Goal: Task Accomplishment & Management: Use online tool/utility

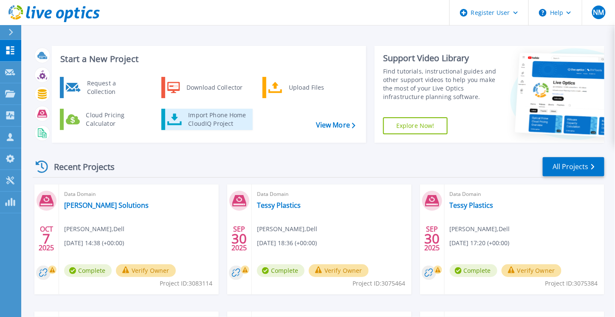
click at [207, 124] on div "Import Phone Home CloudIQ Project" at bounding box center [217, 119] width 66 height 17
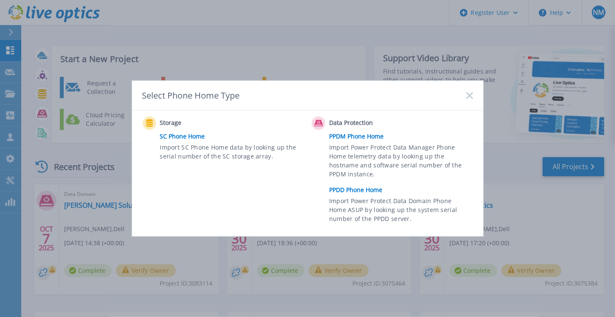
click at [357, 193] on link "PPDD Phone Home" at bounding box center [403, 189] width 148 height 13
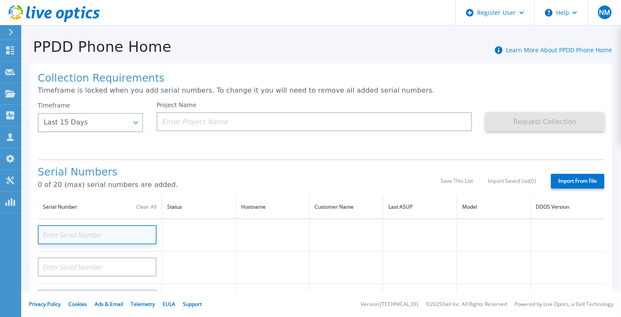
drag, startPoint x: 180, startPoint y: 124, endPoint x: 116, endPoint y: 232, distance: 124.7
paste input "APX00231900975"
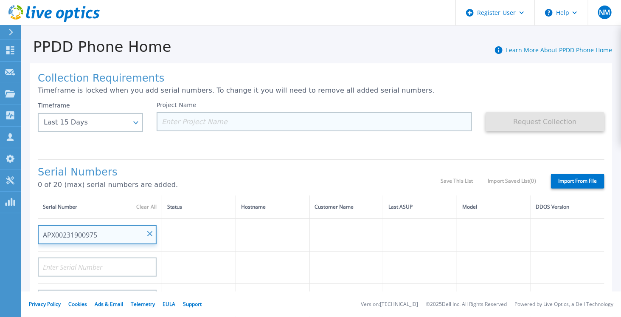
type input "APX00231900975"
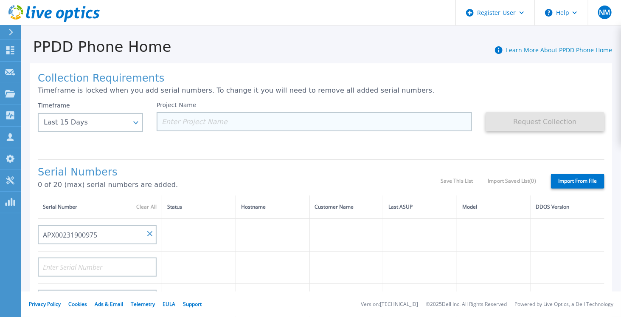
click at [203, 121] on input at bounding box center [315, 121] width 316 height 19
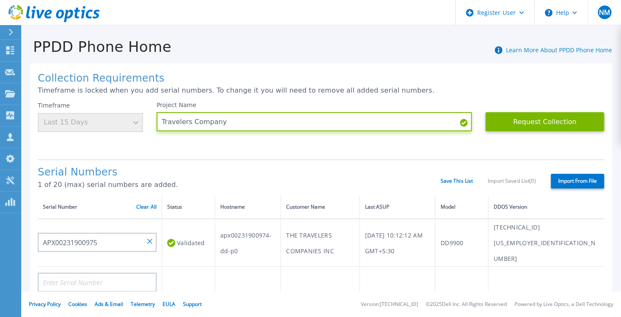
type input "Travelers Company"
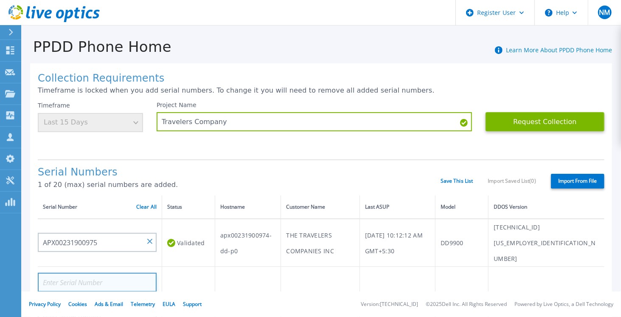
click at [87, 273] on input at bounding box center [97, 282] width 119 height 19
paste input "APX00231900976"
type input "APX00231900976"
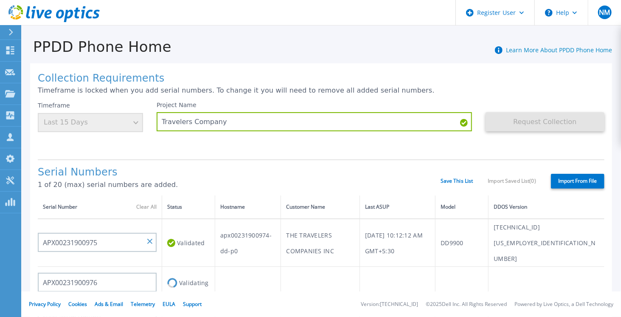
click at [231, 267] on td at bounding box center [248, 283] width 66 height 32
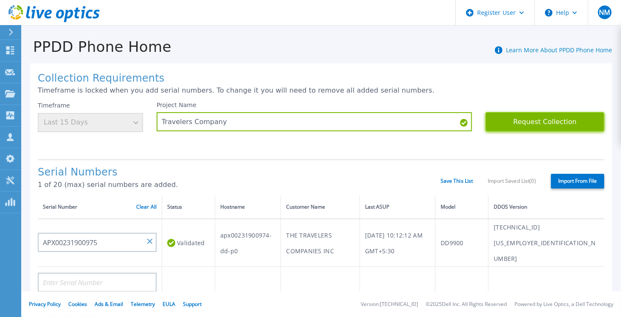
click at [539, 122] on button "Request Collection" at bounding box center [545, 121] width 119 height 19
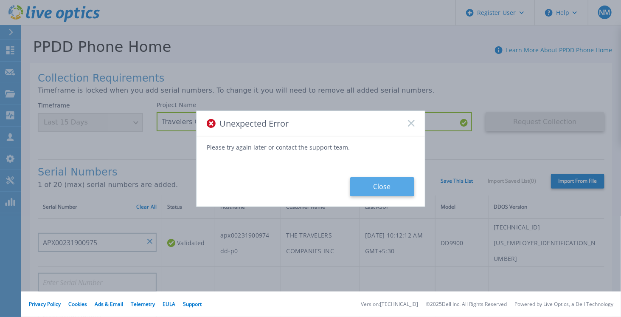
click at [394, 190] on button "Close" at bounding box center [382, 186] width 64 height 19
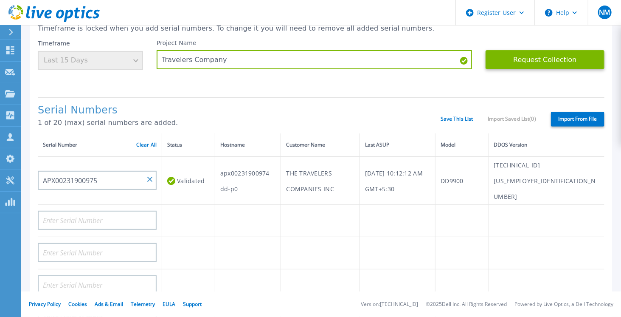
scroll to position [42, 0]
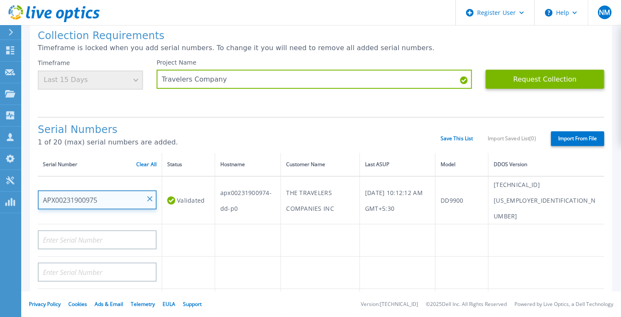
drag, startPoint x: 108, startPoint y: 196, endPoint x: 67, endPoint y: 196, distance: 41.6
click at [67, 196] on input "APX00231900975" at bounding box center [97, 199] width 119 height 19
click at [52, 195] on input "APX00231900975" at bounding box center [97, 199] width 119 height 19
drag, startPoint x: 42, startPoint y: 194, endPoint x: 96, endPoint y: 198, distance: 53.7
click at [96, 198] on input "APX00231900975" at bounding box center [97, 199] width 119 height 19
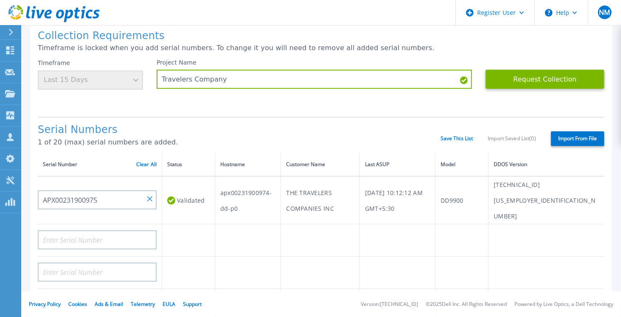
click at [315, 135] on h1 "Serial Numbers" at bounding box center [239, 130] width 403 height 12
click at [567, 138] on label "Import From File" at bounding box center [578, 138] width 54 height 15
click at [0, 0] on input "Import From File" at bounding box center [0, 0] width 0 height 0
type input "Fans"
type input "Temperature"
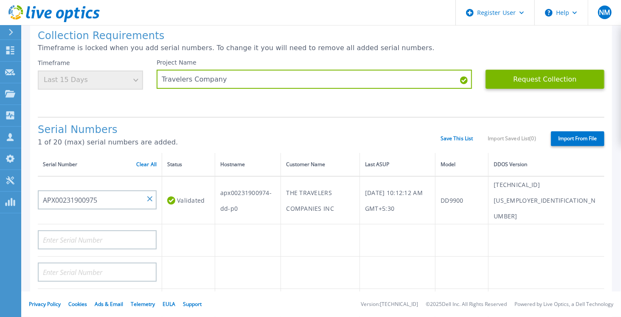
type input "9b"
type input "12b"
type input "Licenses"
type input "BMC"
type input "BIOS"
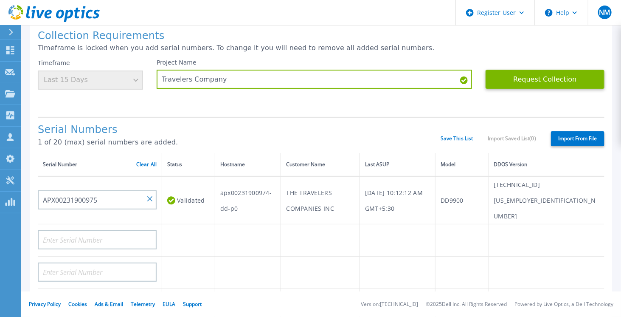
type input "CPU"
type input "NDC"
type input "PEM"
type input "Controllers"
type input "REGCHK"
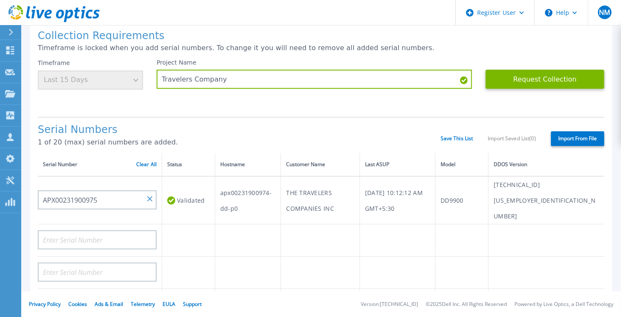
type input "Success"
type input "on"
type input "1187388264"
type input "Repl"
type input "1126469"
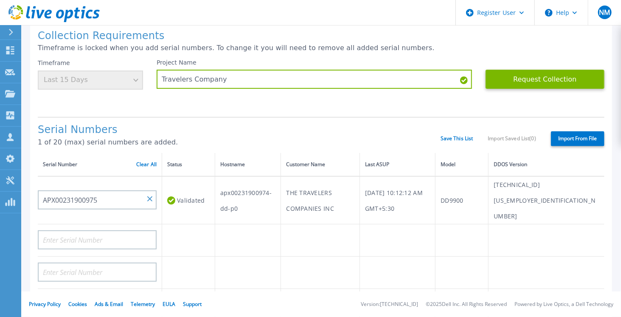
type input "800106"
type input "Number"
type input "Patches"
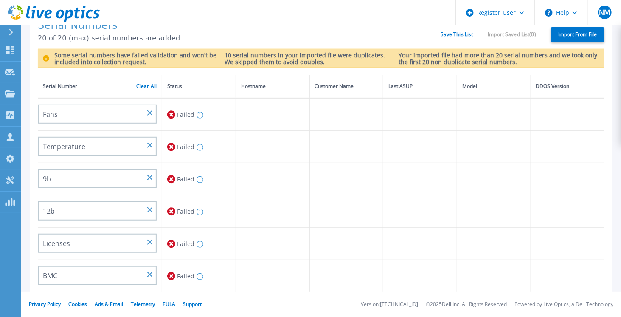
scroll to position [82, 0]
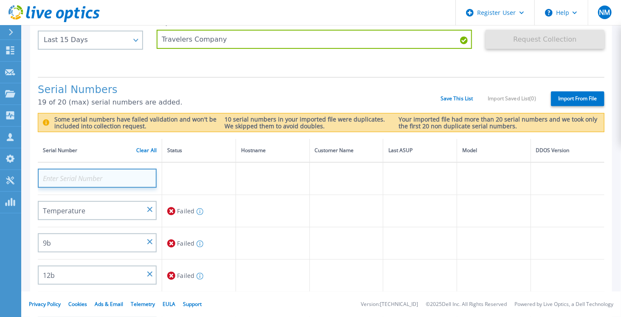
click at [149, 176] on input at bounding box center [97, 178] width 119 height 19
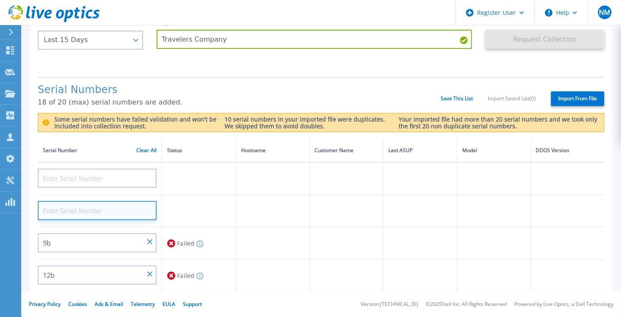
drag, startPoint x: 148, startPoint y: 206, endPoint x: 144, endPoint y: 224, distance: 18.7
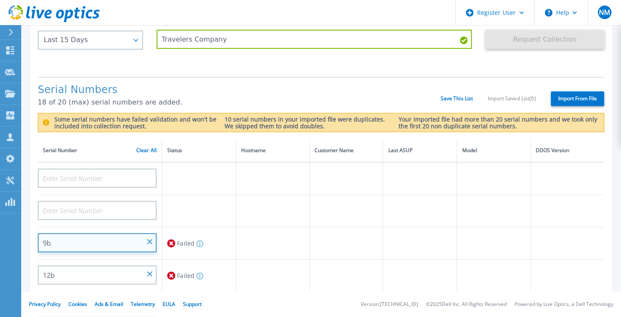
click at [152, 239] on input "9b" at bounding box center [97, 242] width 119 height 19
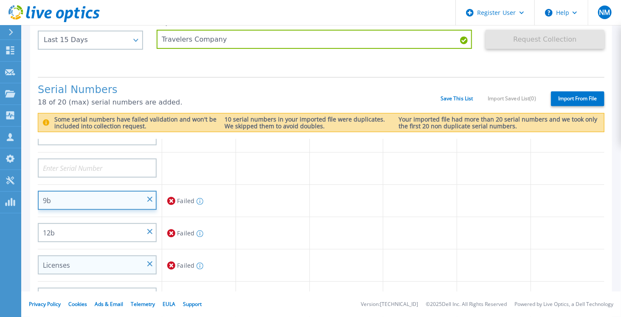
scroll to position [85, 0]
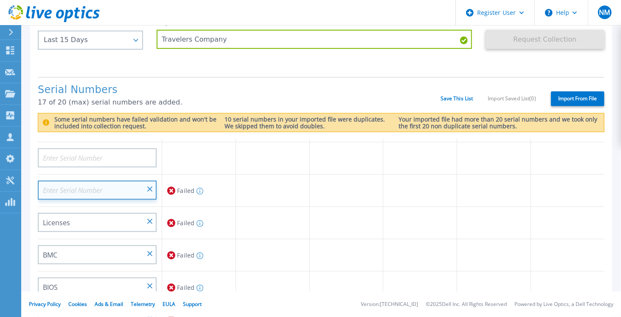
drag, startPoint x: 151, startPoint y: 187, endPoint x: 150, endPoint y: 202, distance: 14.9
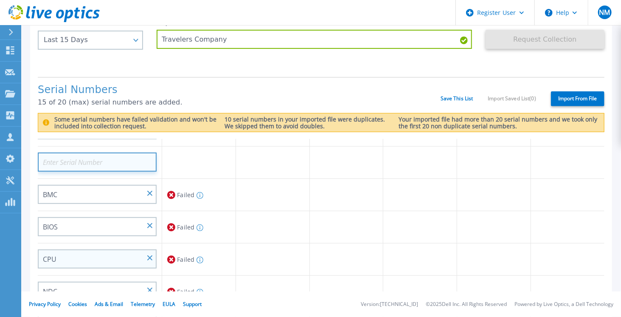
scroll to position [212, 0]
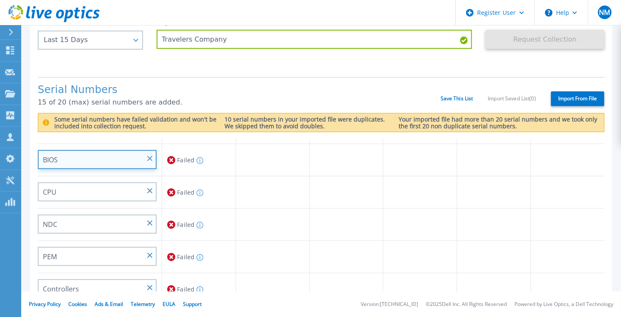
click at [152, 156] on div "BIOS" at bounding box center [97, 156] width 119 height 25
drag, startPoint x: 150, startPoint y: 159, endPoint x: 148, endPoint y: 179, distance: 19.7
click at [150, 161] on input "BIOS" at bounding box center [97, 159] width 119 height 19
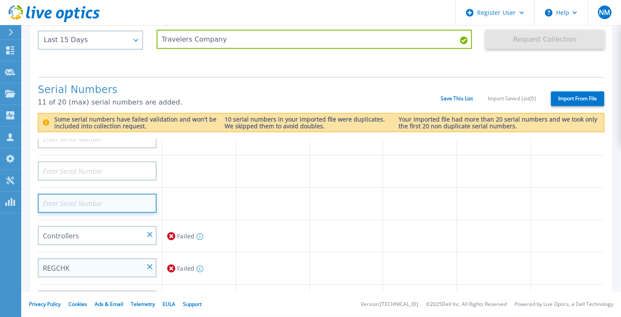
scroll to position [297, 0]
drag, startPoint x: 150, startPoint y: 200, endPoint x: 146, endPoint y: 222, distance: 22.0
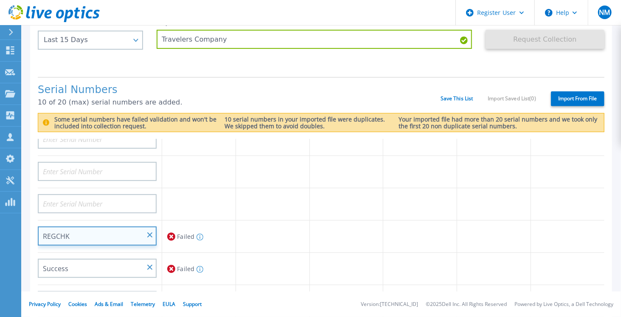
click at [147, 231] on input "REGCHK" at bounding box center [97, 235] width 119 height 19
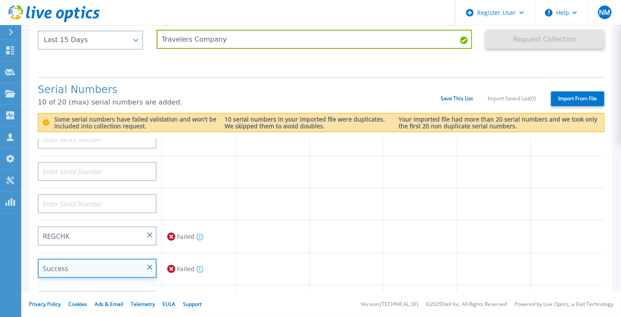
click at [147, 261] on input "Success" at bounding box center [97, 268] width 119 height 19
drag, startPoint x: 150, startPoint y: 264, endPoint x: 158, endPoint y: 246, distance: 19.6
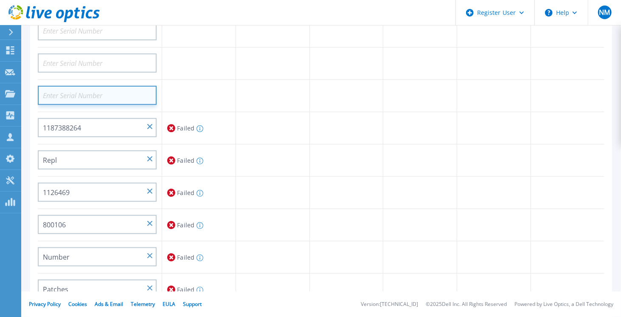
scroll to position [252, 0]
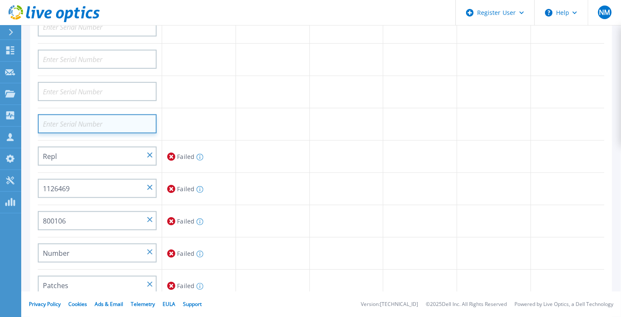
drag, startPoint x: 150, startPoint y: 121, endPoint x: 150, endPoint y: 136, distance: 15.7
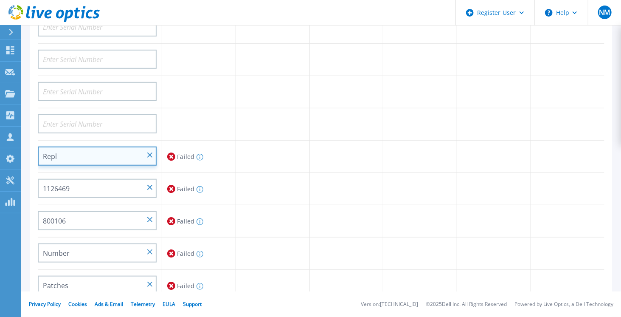
click at [149, 148] on input "Repl" at bounding box center [97, 156] width 119 height 19
drag, startPoint x: 150, startPoint y: 150, endPoint x: 147, endPoint y: 182, distance: 32.0
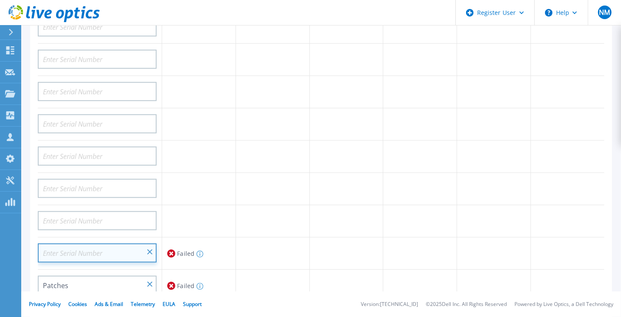
drag, startPoint x: 150, startPoint y: 248, endPoint x: 149, endPoint y: 254, distance: 5.2
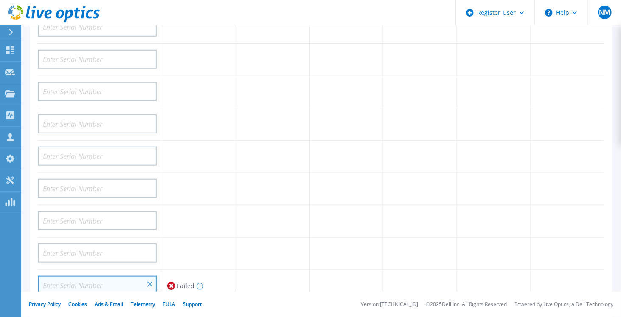
drag, startPoint x: 149, startPoint y: 280, endPoint x: 151, endPoint y: 262, distance: 18.3
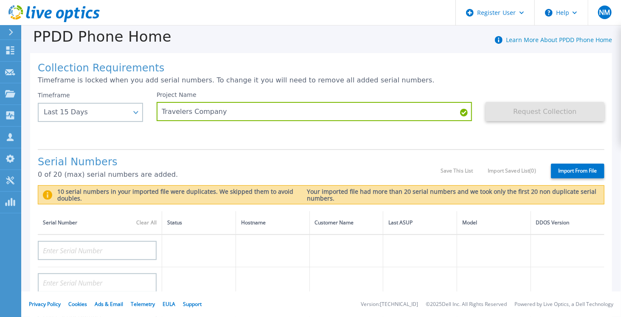
scroll to position [0, 0]
